Goal: Transaction & Acquisition: Purchase product/service

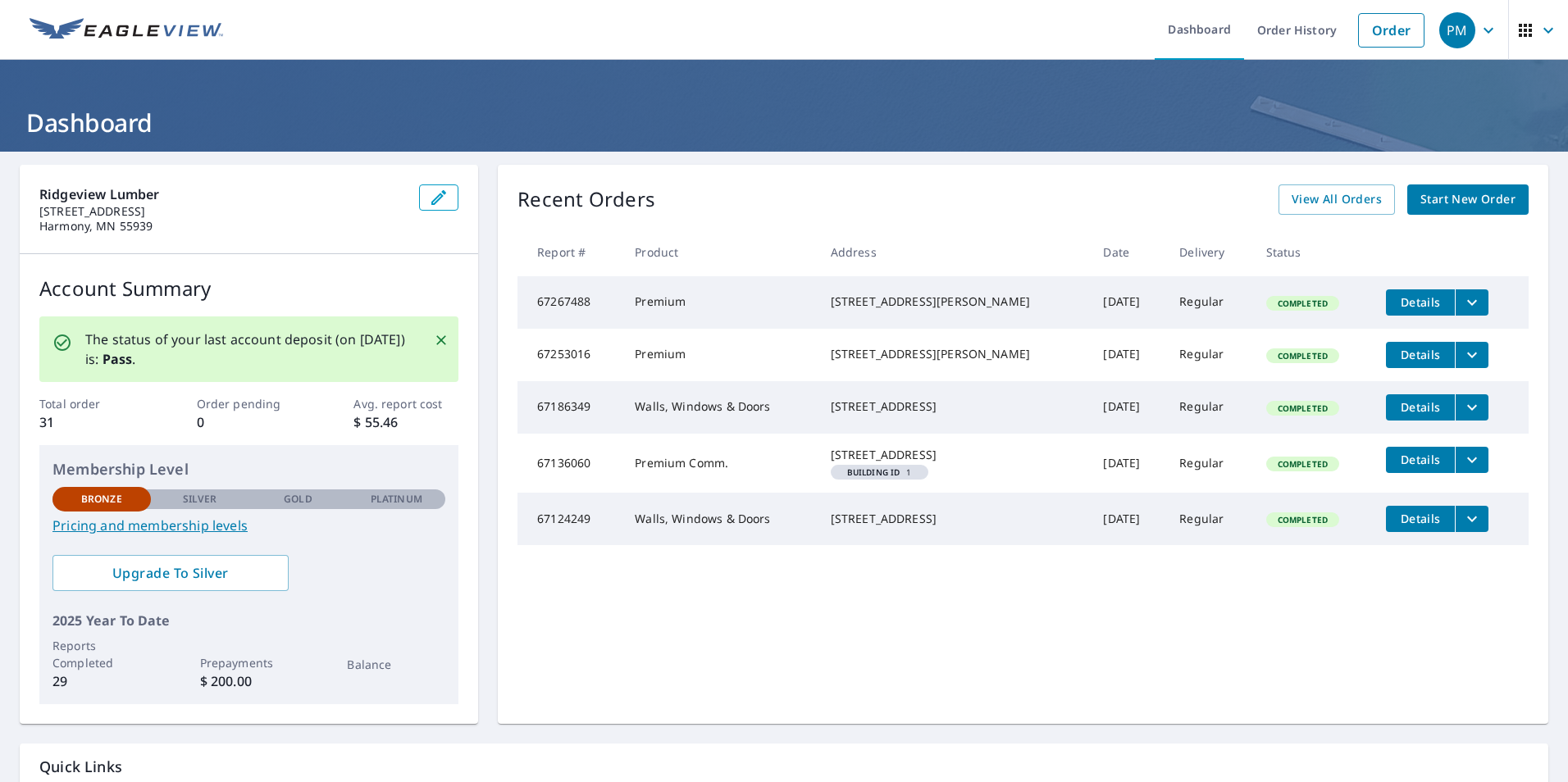
click at [322, 337] on p "The status of your last account deposit (on [DATE]) is: Pass ." at bounding box center [249, 349] width 329 height 39
click at [1358, 36] on link "Order" at bounding box center [1390, 31] width 66 height 35
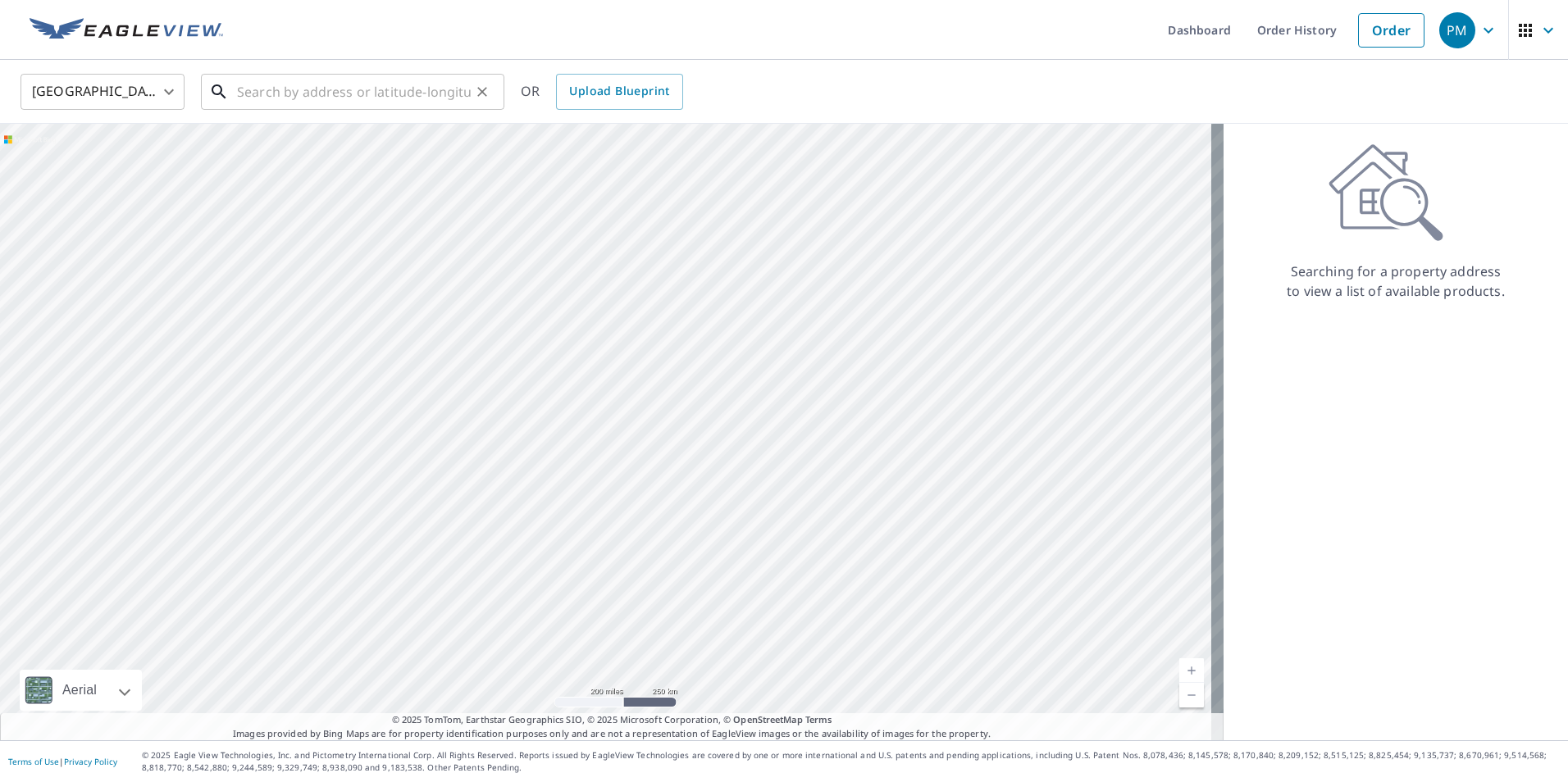
click at [278, 92] on input "text" at bounding box center [354, 92] width 234 height 46
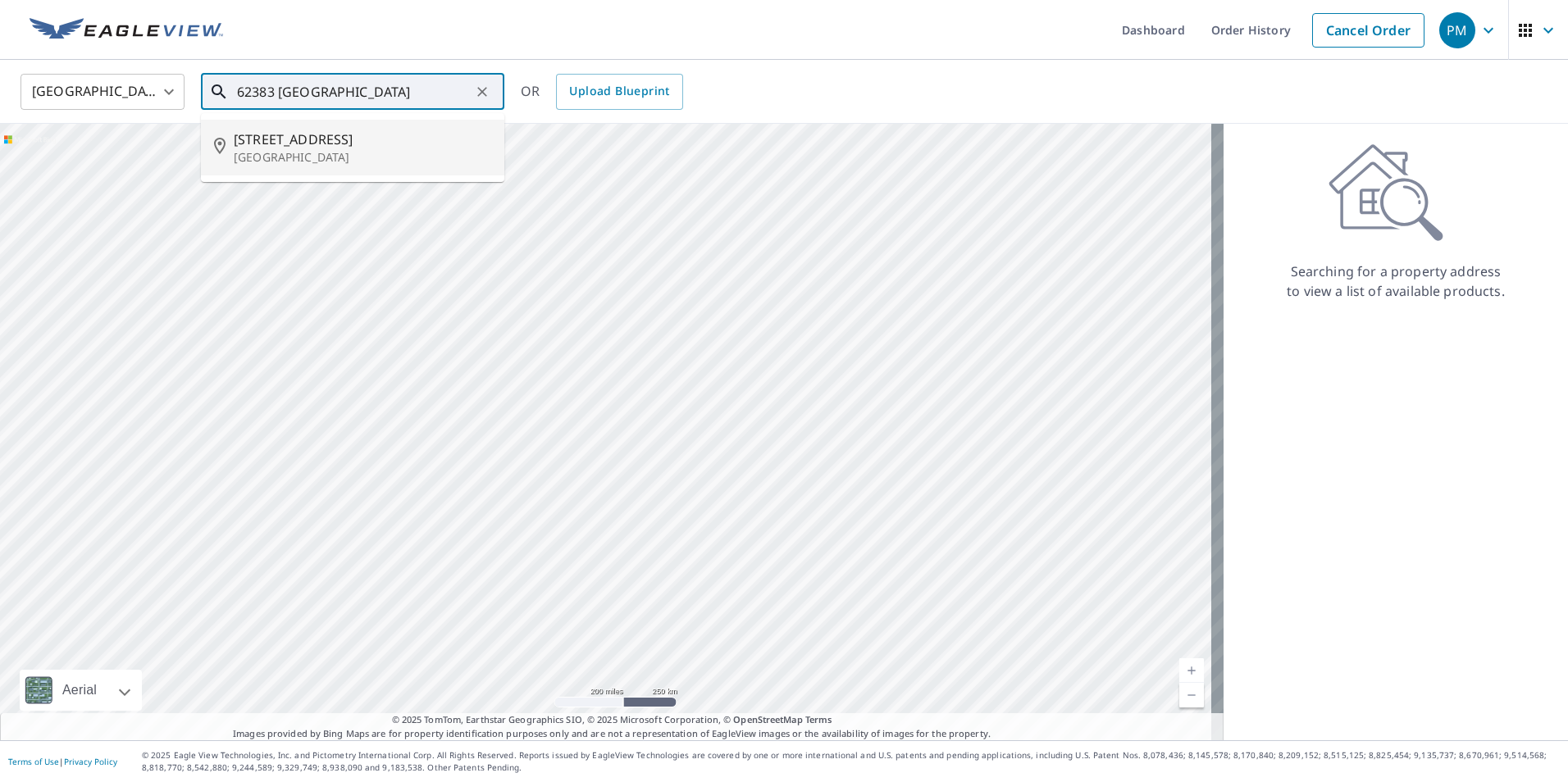
click at [259, 147] on span "[STREET_ADDRESS]" at bounding box center [363, 139] width 257 height 20
type input "[STREET_ADDRESS]"
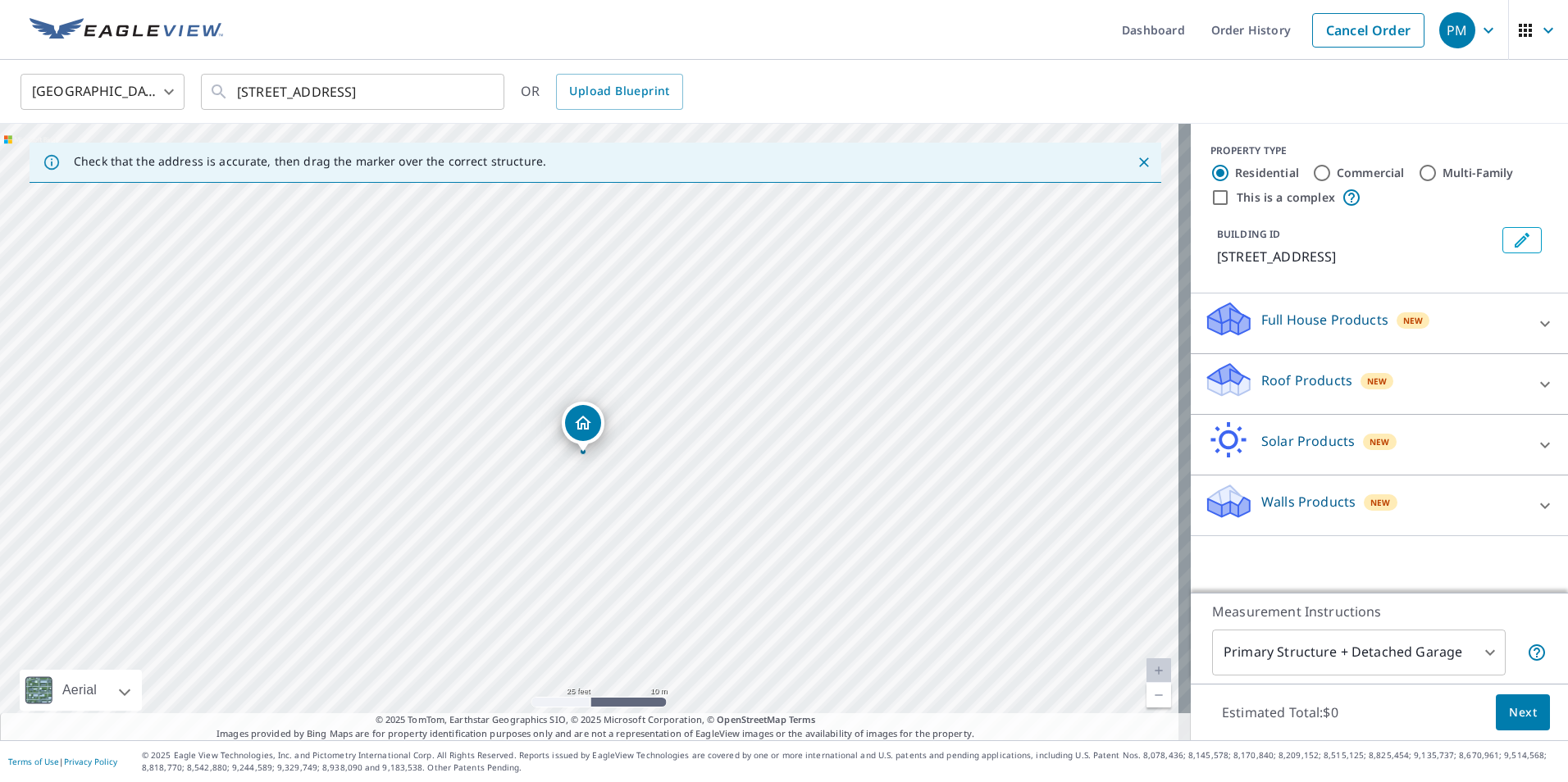
drag, startPoint x: 561, startPoint y: 349, endPoint x: 657, endPoint y: 425, distance: 122.4
click at [657, 425] on div "[STREET_ADDRESS]" at bounding box center [595, 432] width 1191 height 617
click at [1280, 378] on p "Roof Products" at bounding box center [1307, 380] width 91 height 20
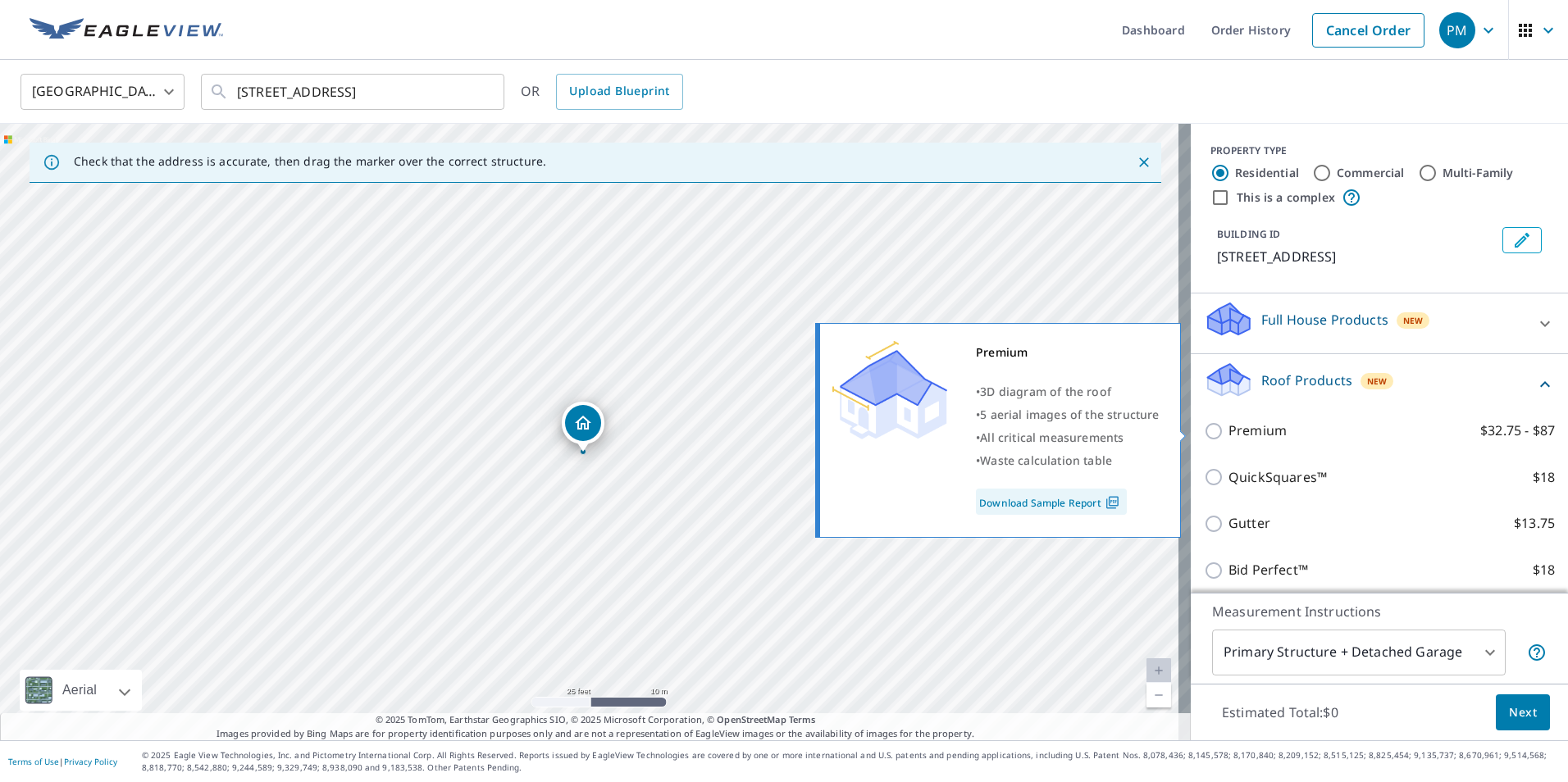
click at [1204, 429] on input "Premium $32.75 - $87" at bounding box center [1217, 431] width 25 height 20
checkbox input "true"
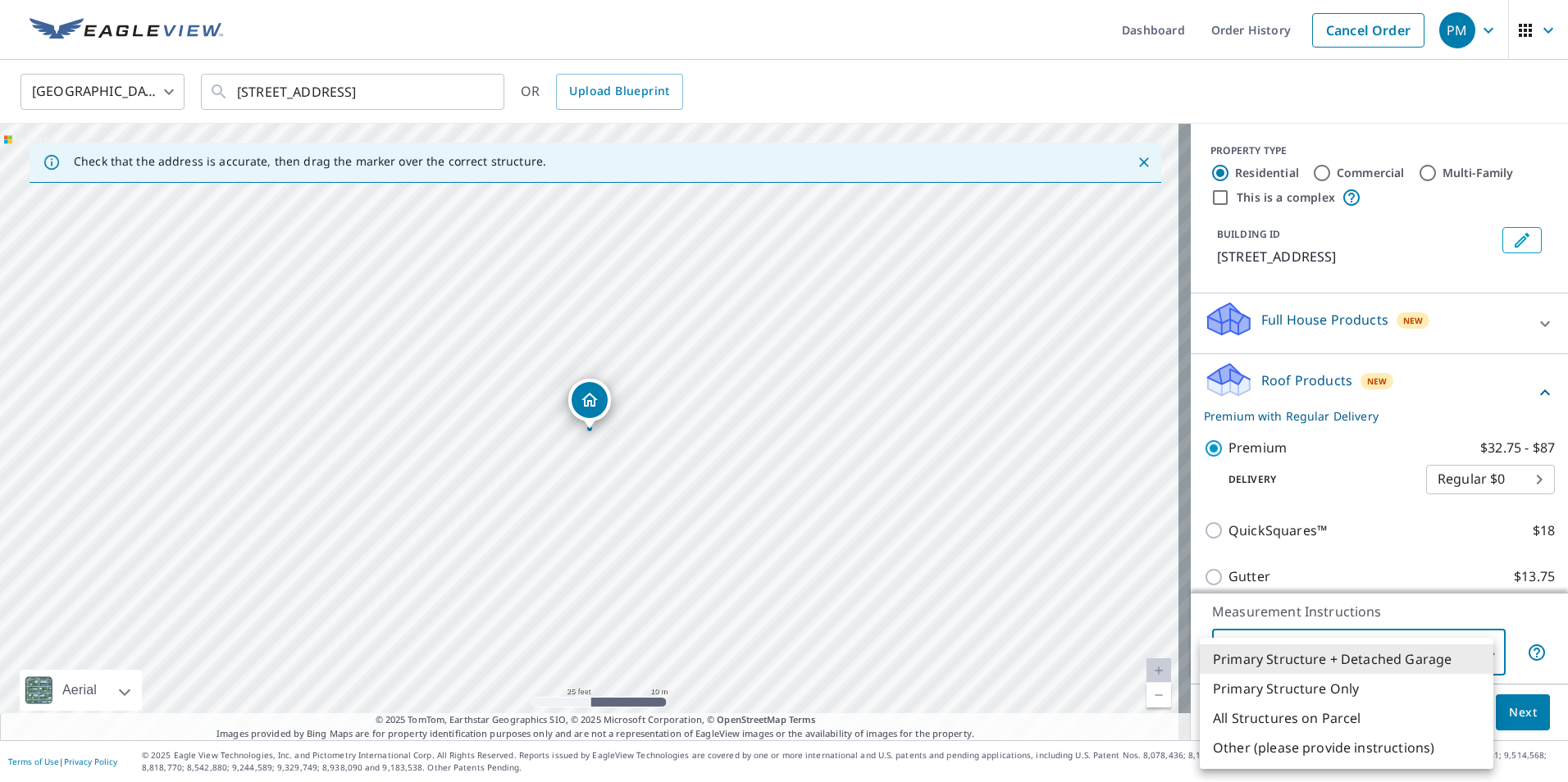
click at [1311, 652] on body "PM PM Dashboard Order History Cancel Order PM [GEOGRAPHIC_DATA] [GEOGRAPHIC_DAT…" at bounding box center [784, 391] width 1568 height 782
click at [1295, 652] on li "Primary Structure + Detached Garage" at bounding box center [1346, 659] width 294 height 30
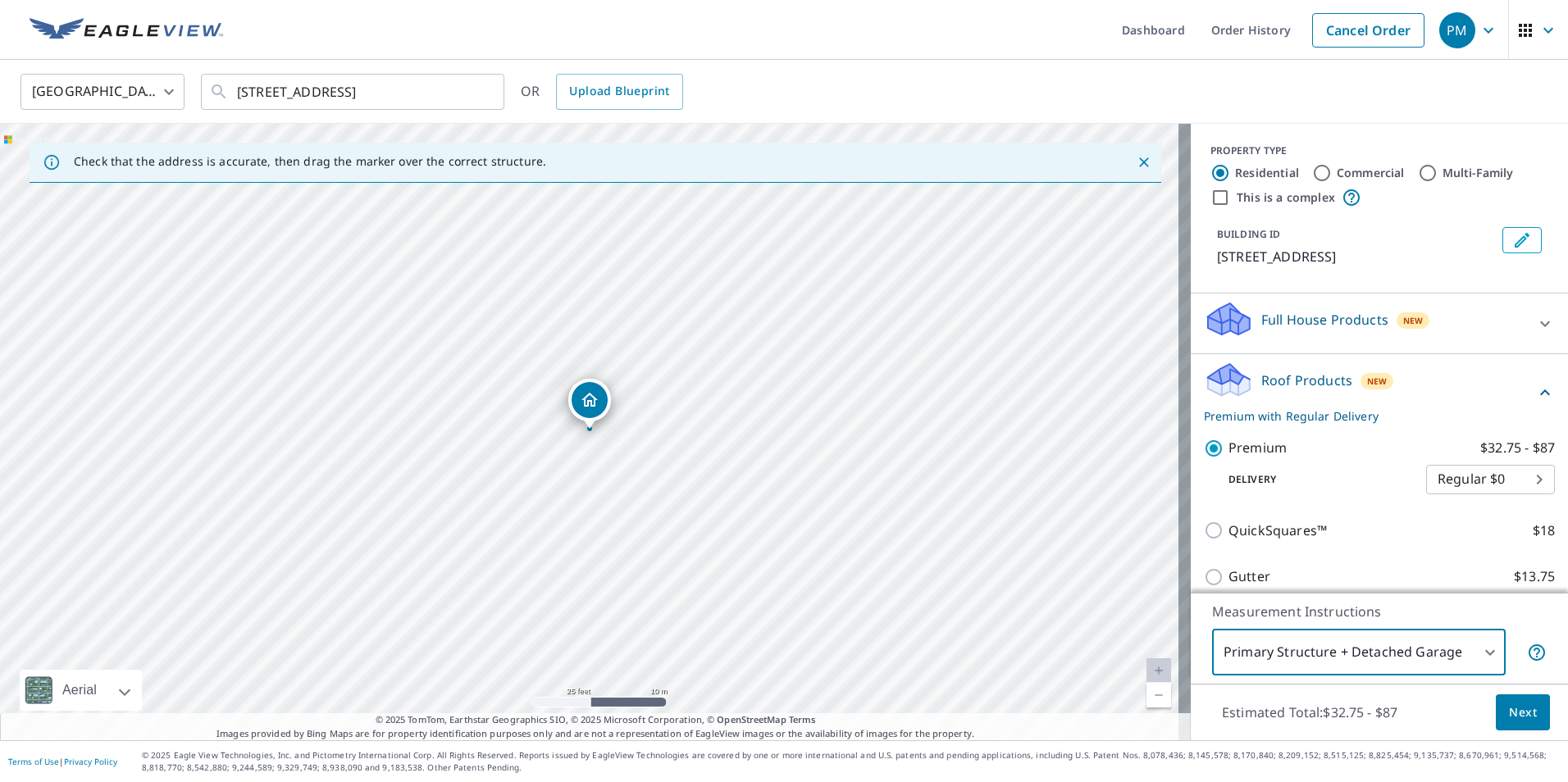
click at [1509, 714] on span "Next" at bounding box center [1523, 712] width 28 height 20
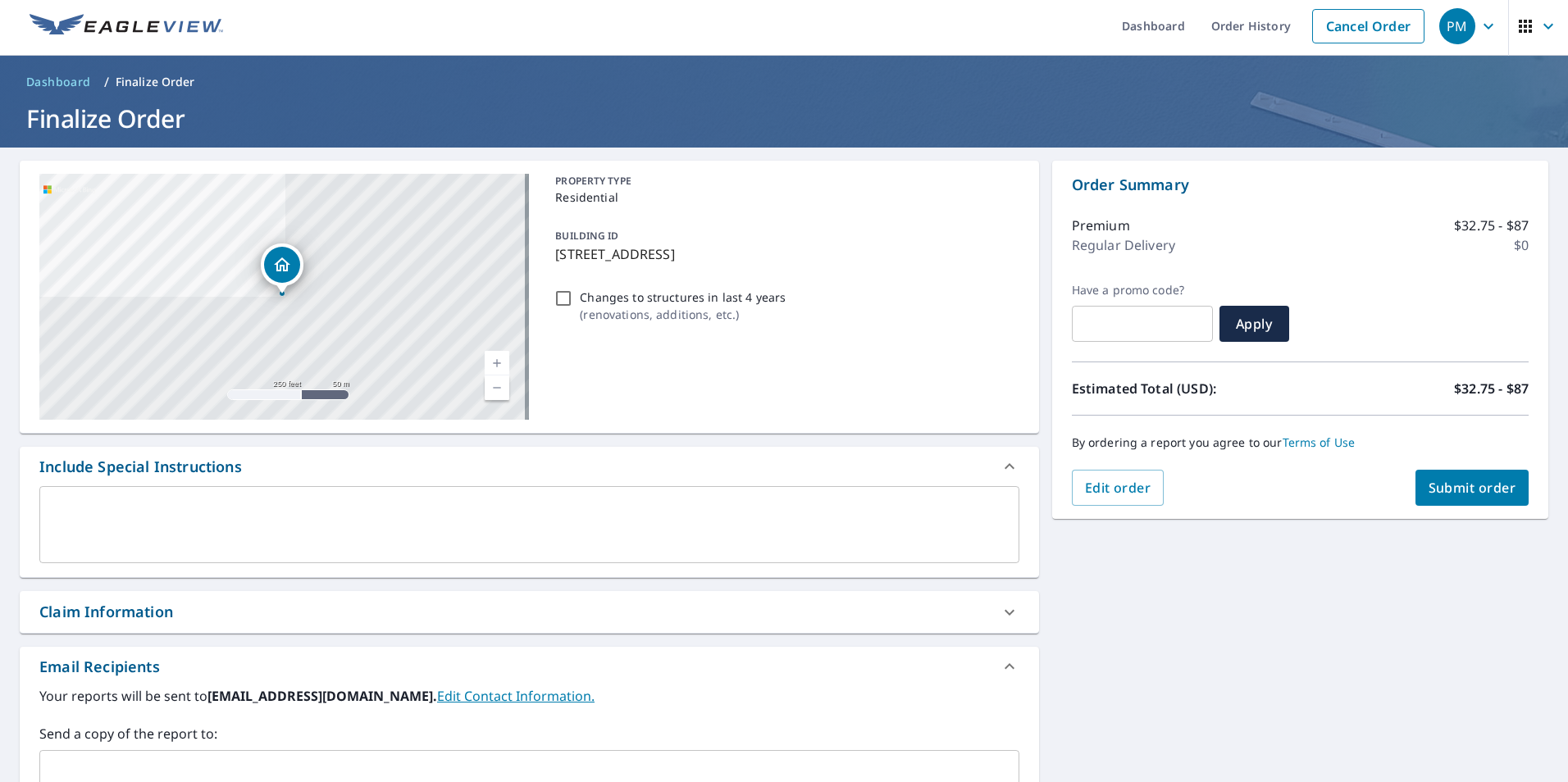
scroll to position [86, 0]
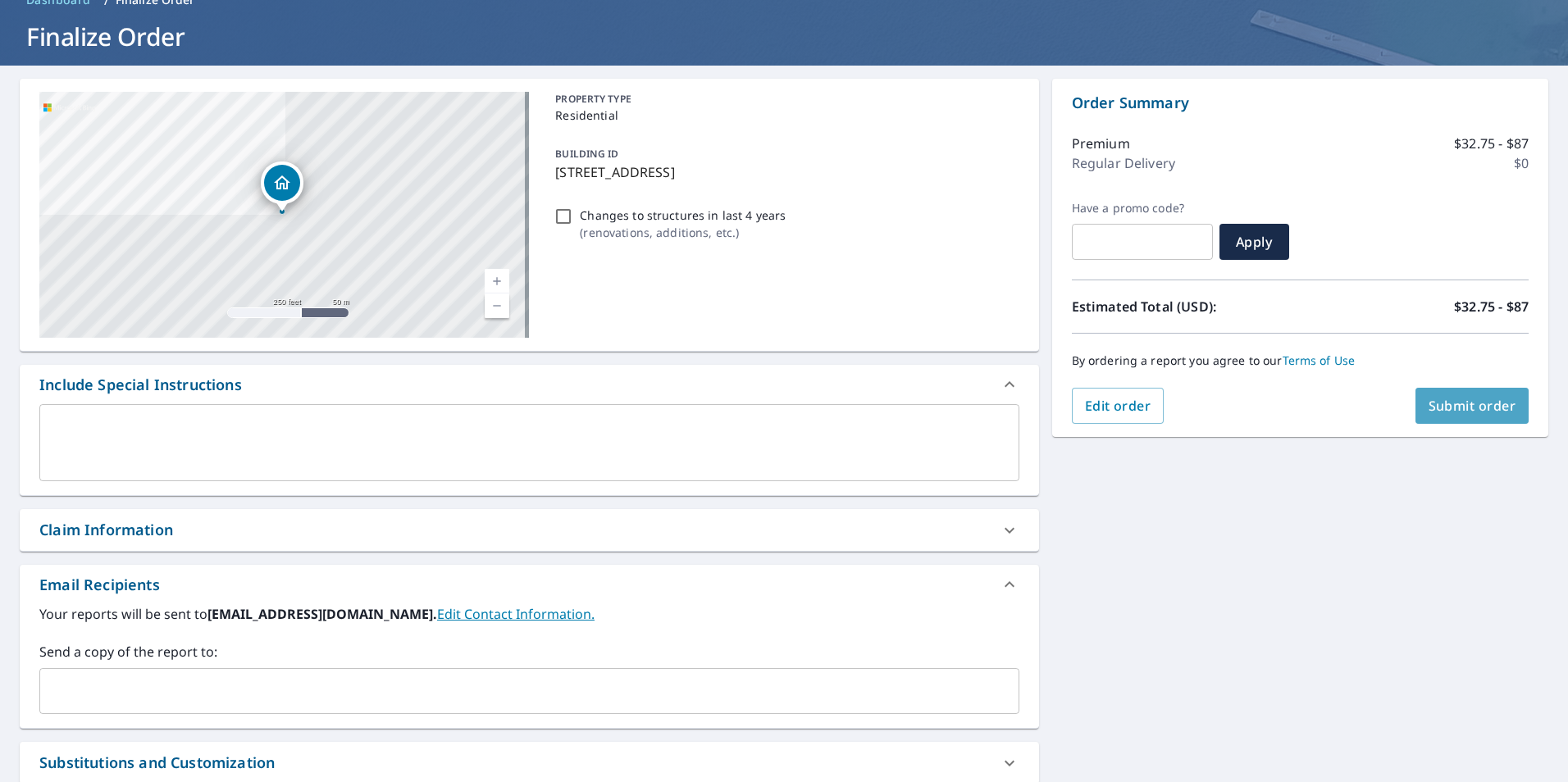
click at [1448, 413] on span "Submit order" at bounding box center [1472, 406] width 87 height 18
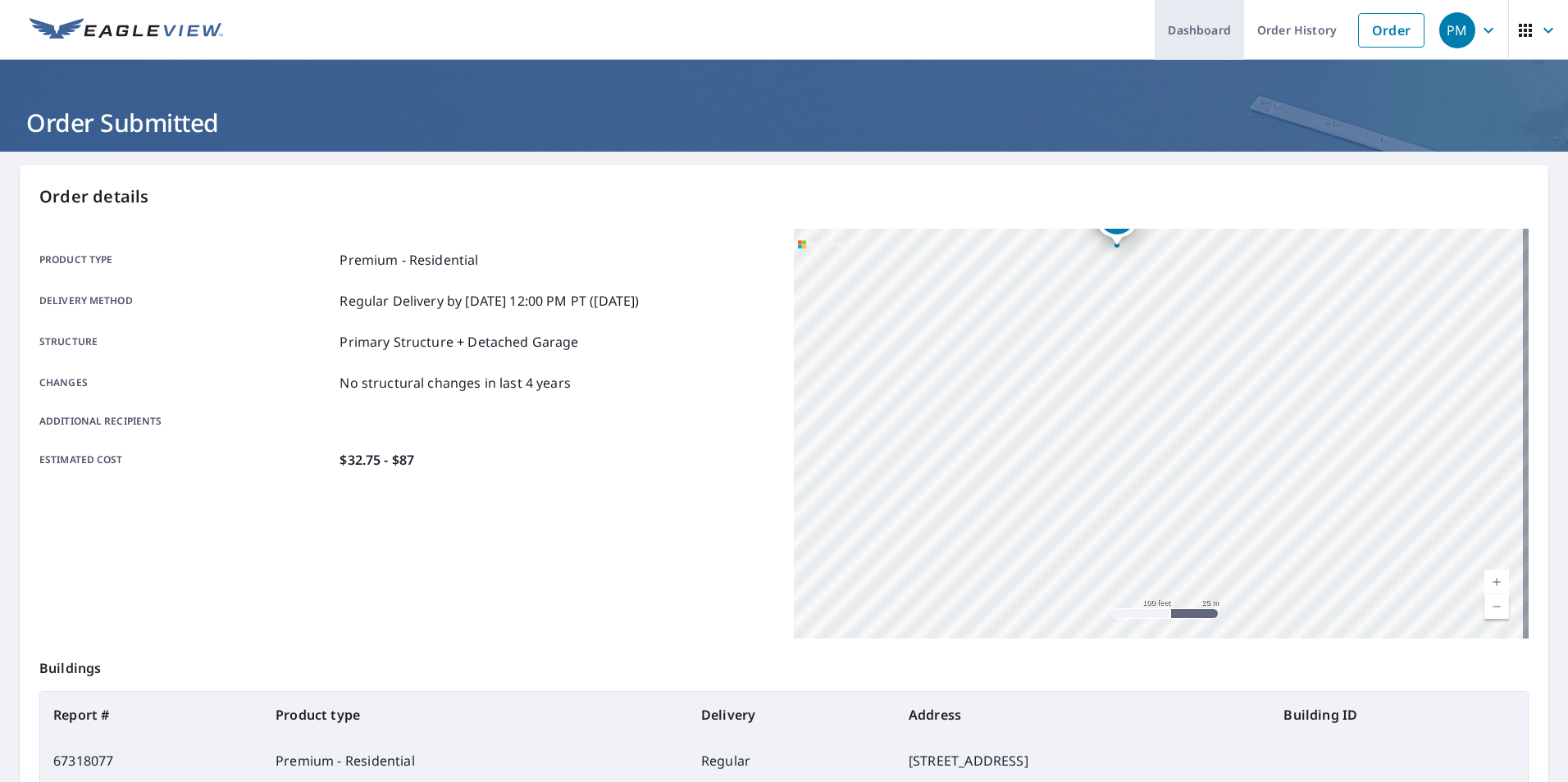
click at [1166, 34] on link "Dashboard" at bounding box center [1199, 30] width 89 height 59
